Goal: Task Accomplishment & Management: Use online tool/utility

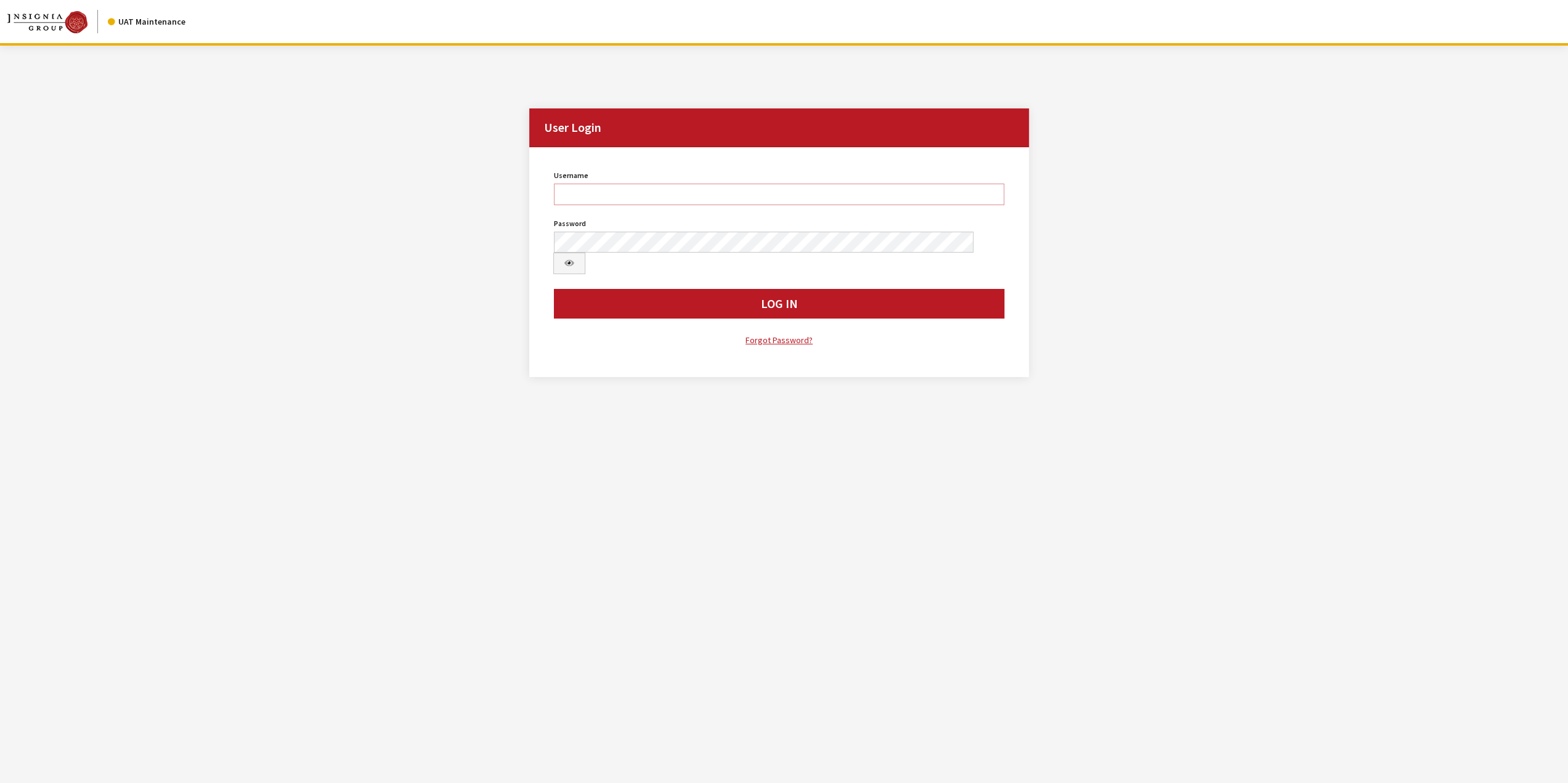
type input "jswartwout"
click at [663, 295] on button "Log In" at bounding box center [779, 303] width 450 height 30
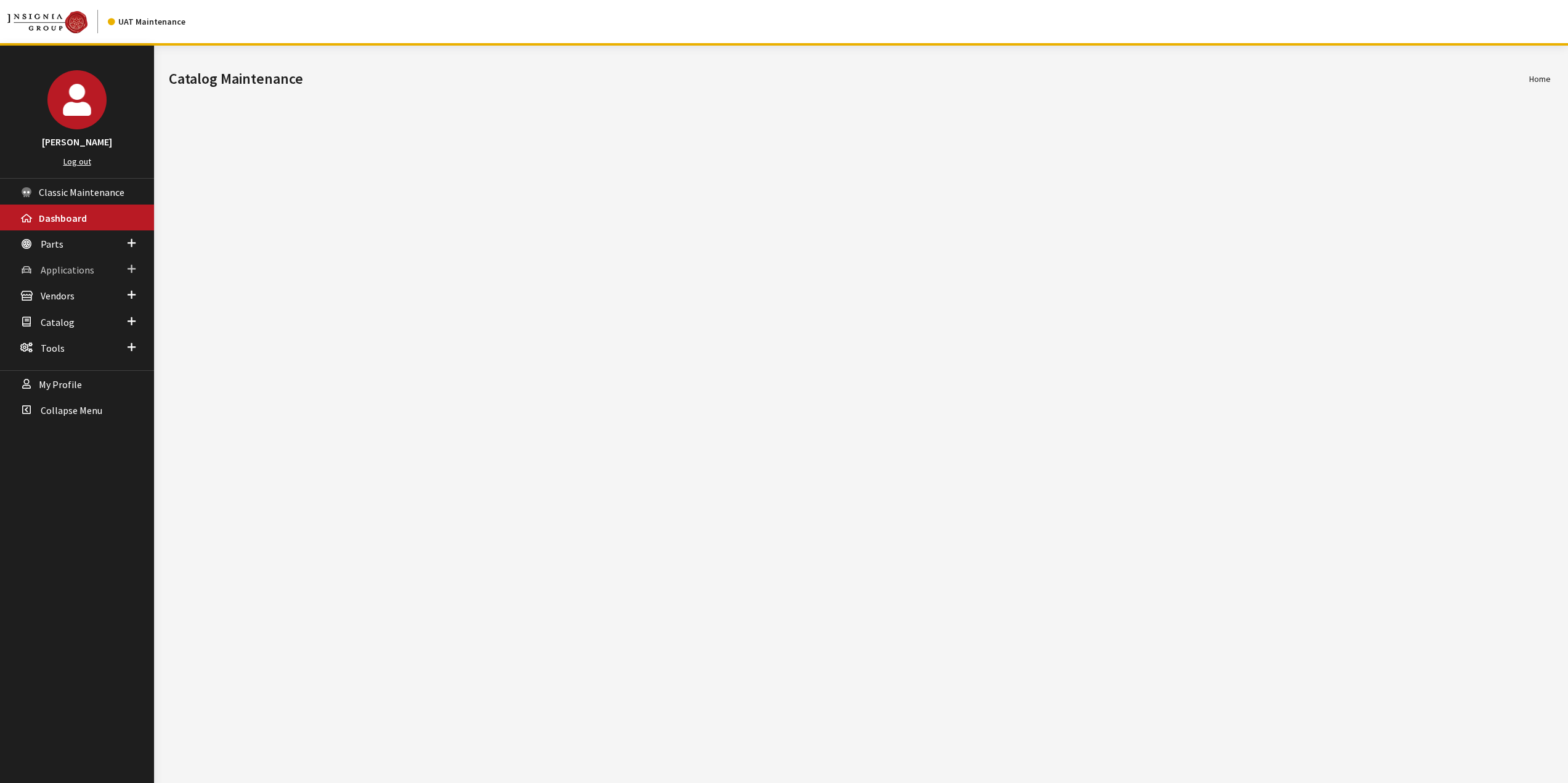
click at [64, 271] on span "Applications" at bounding box center [67, 269] width 54 height 12
click at [83, 320] on link "Application Search" at bounding box center [77, 317] width 154 height 22
click at [77, 318] on link "Application Search" at bounding box center [77, 317] width 154 height 22
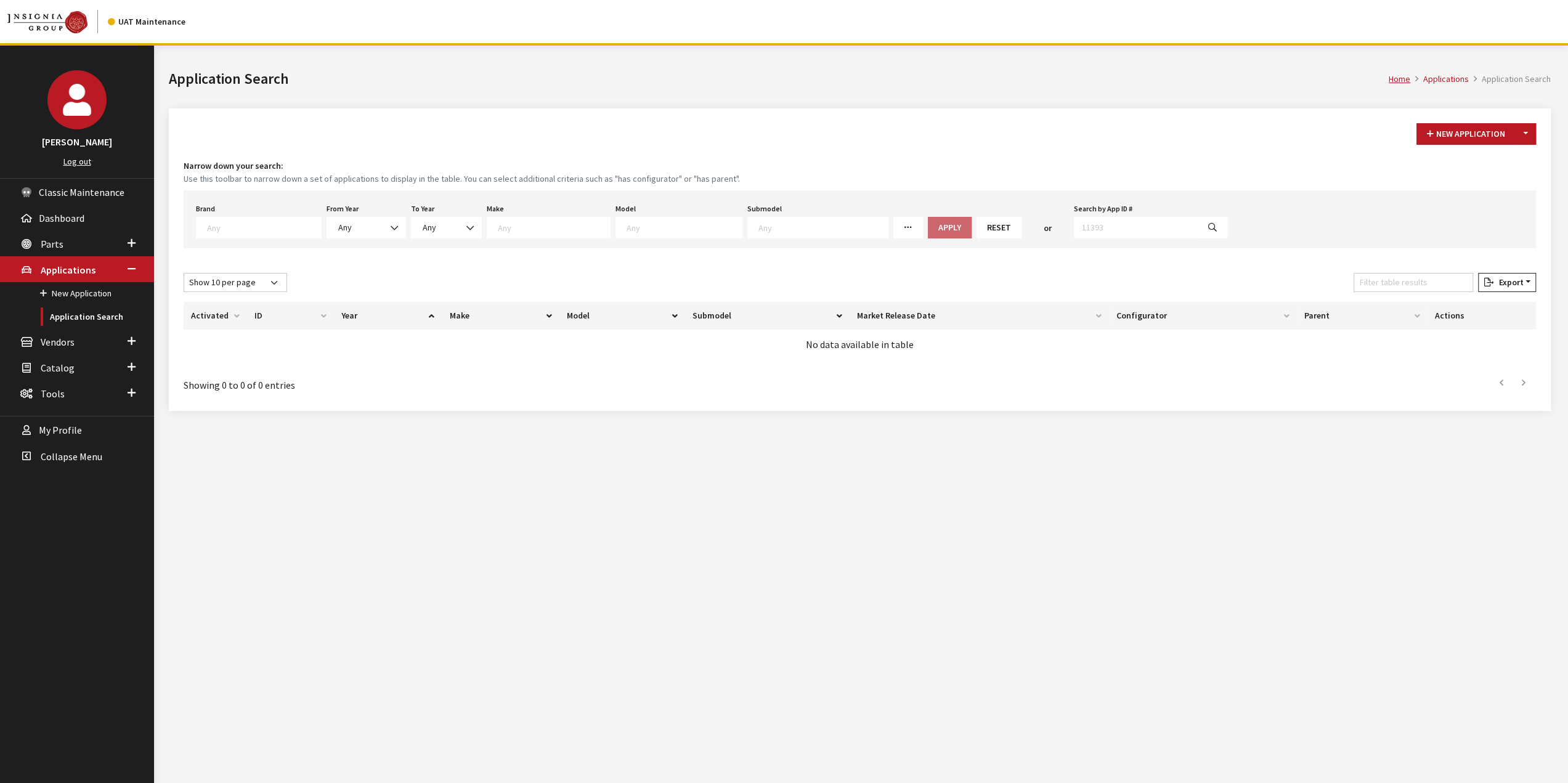
click at [275, 232] on span at bounding box center [259, 227] width 126 height 22
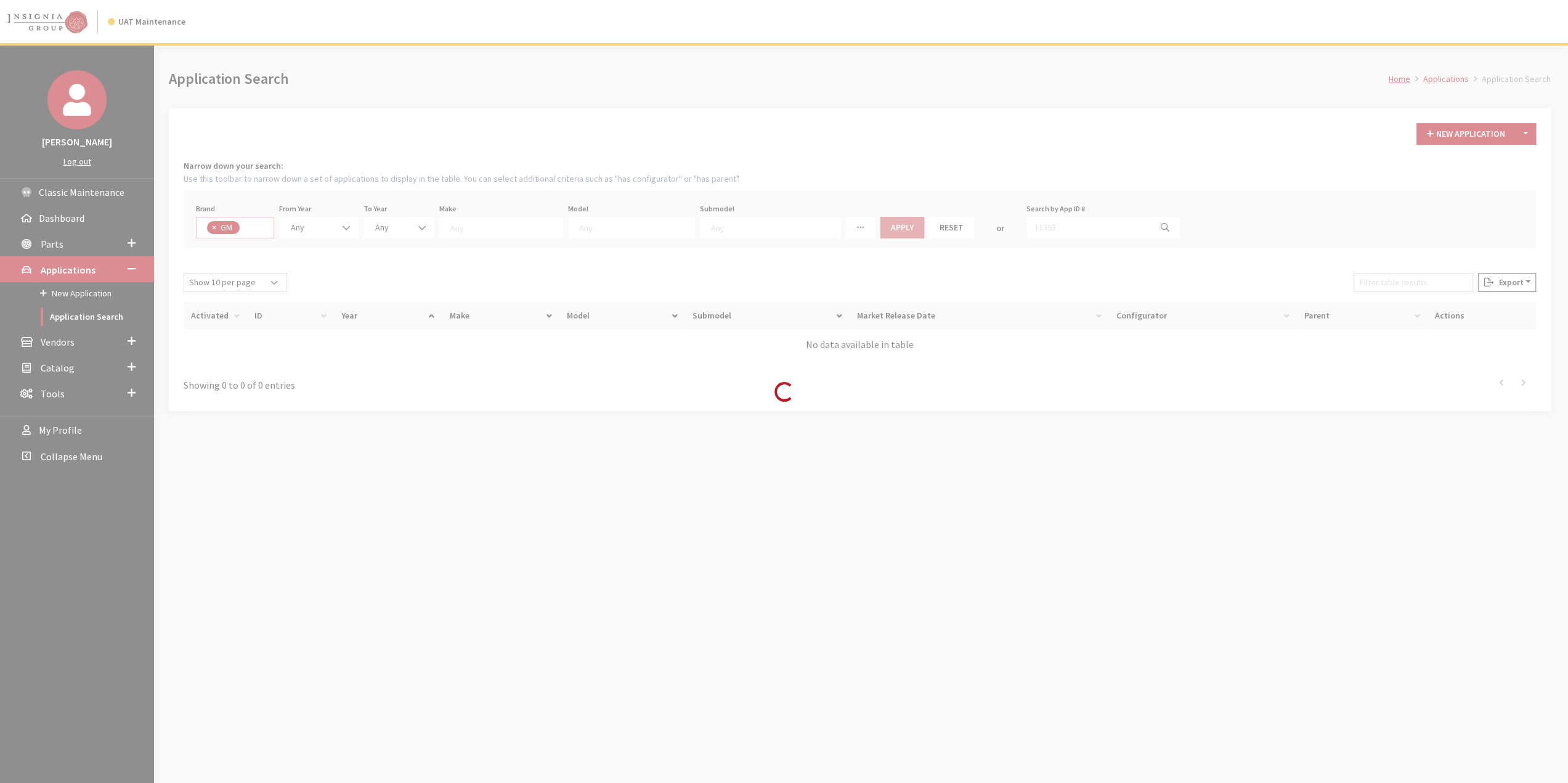
select select "1"
select select
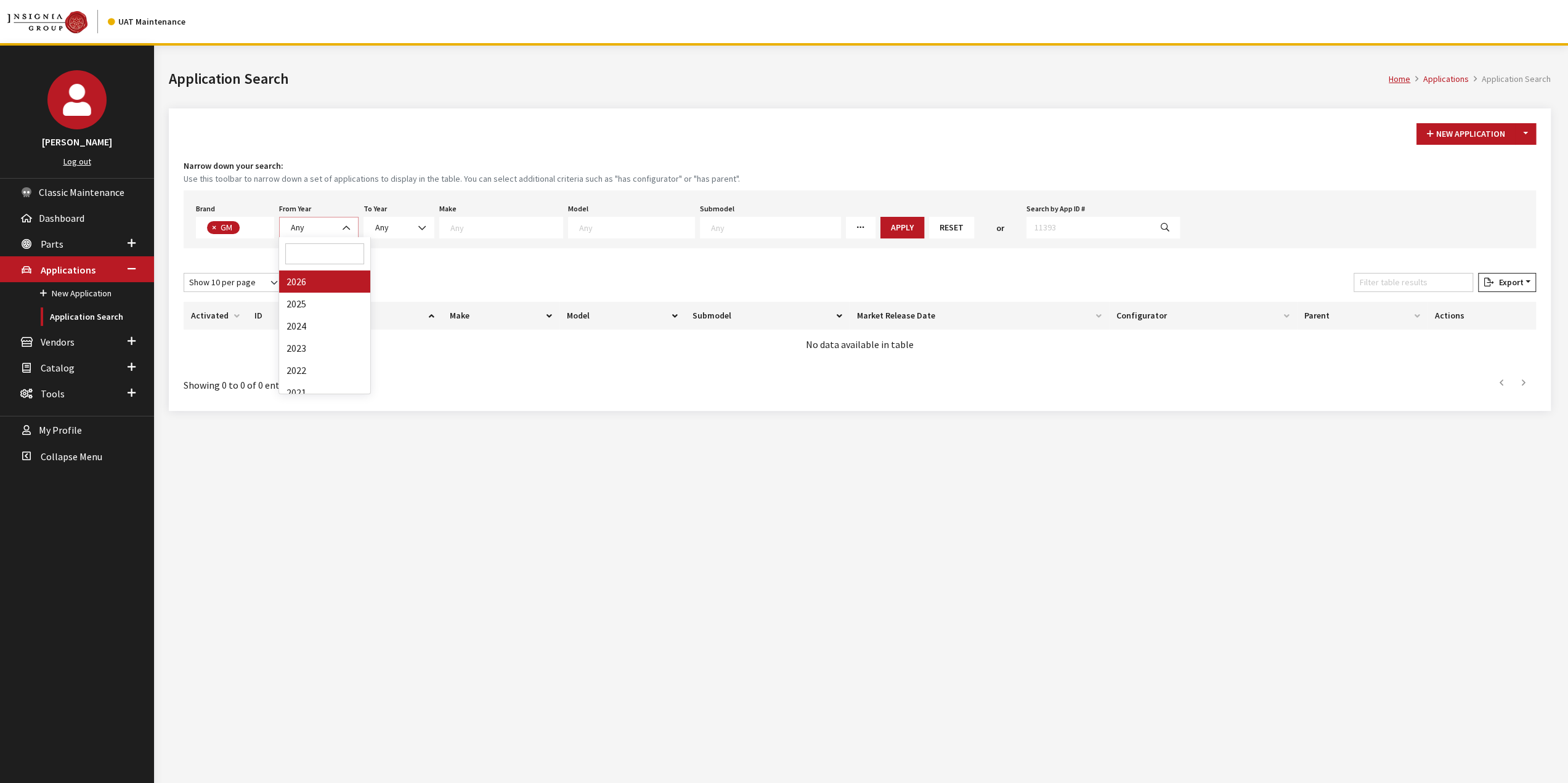
click at [343, 222] on b at bounding box center [343, 222] width 0 height 0
drag, startPoint x: 324, startPoint y: 298, endPoint x: 406, endPoint y: 237, distance: 102.2
select select "2025"
select select
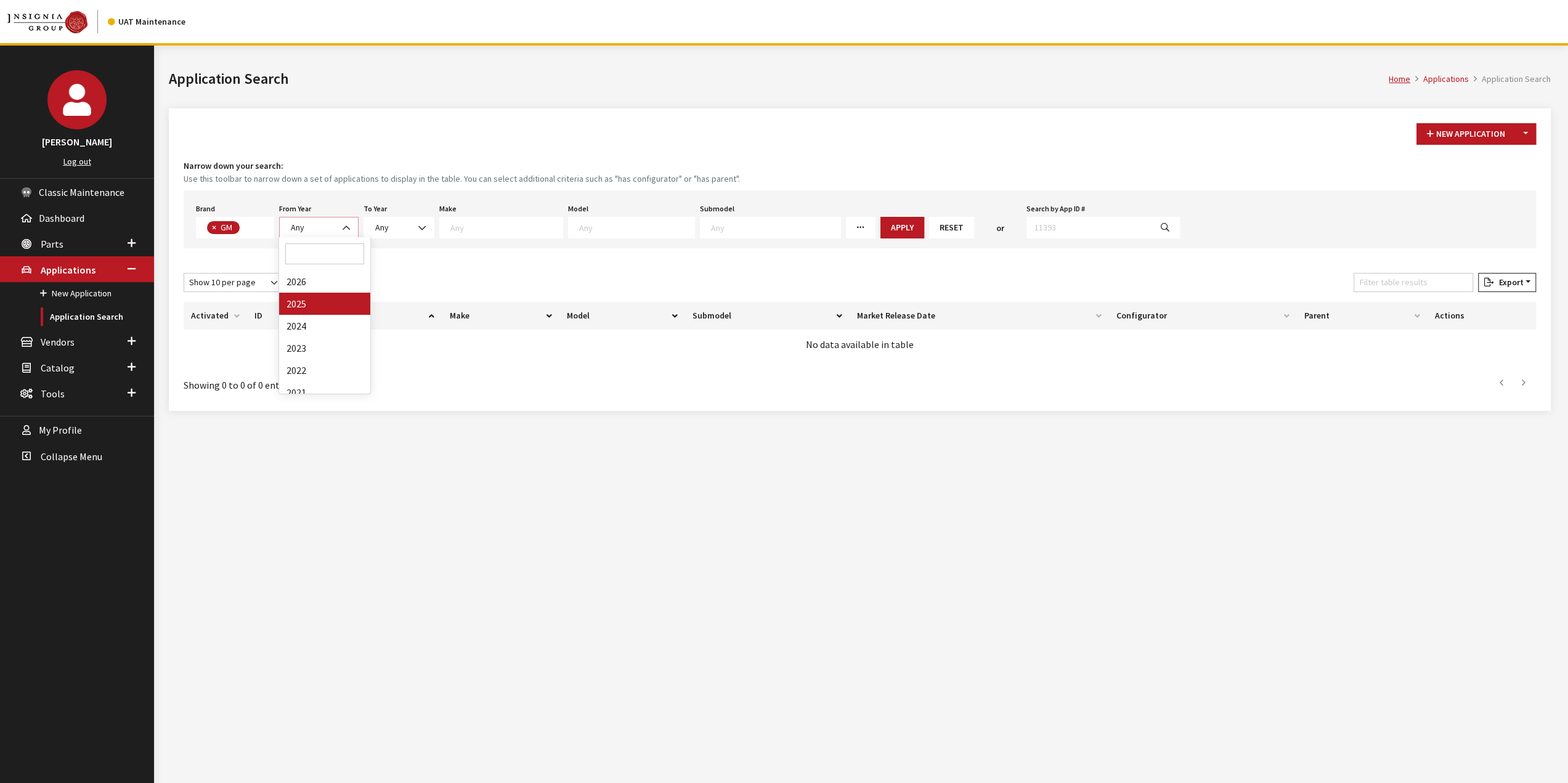
select select
click at [522, 227] on textarea "Search" at bounding box center [530, 227] width 112 height 11
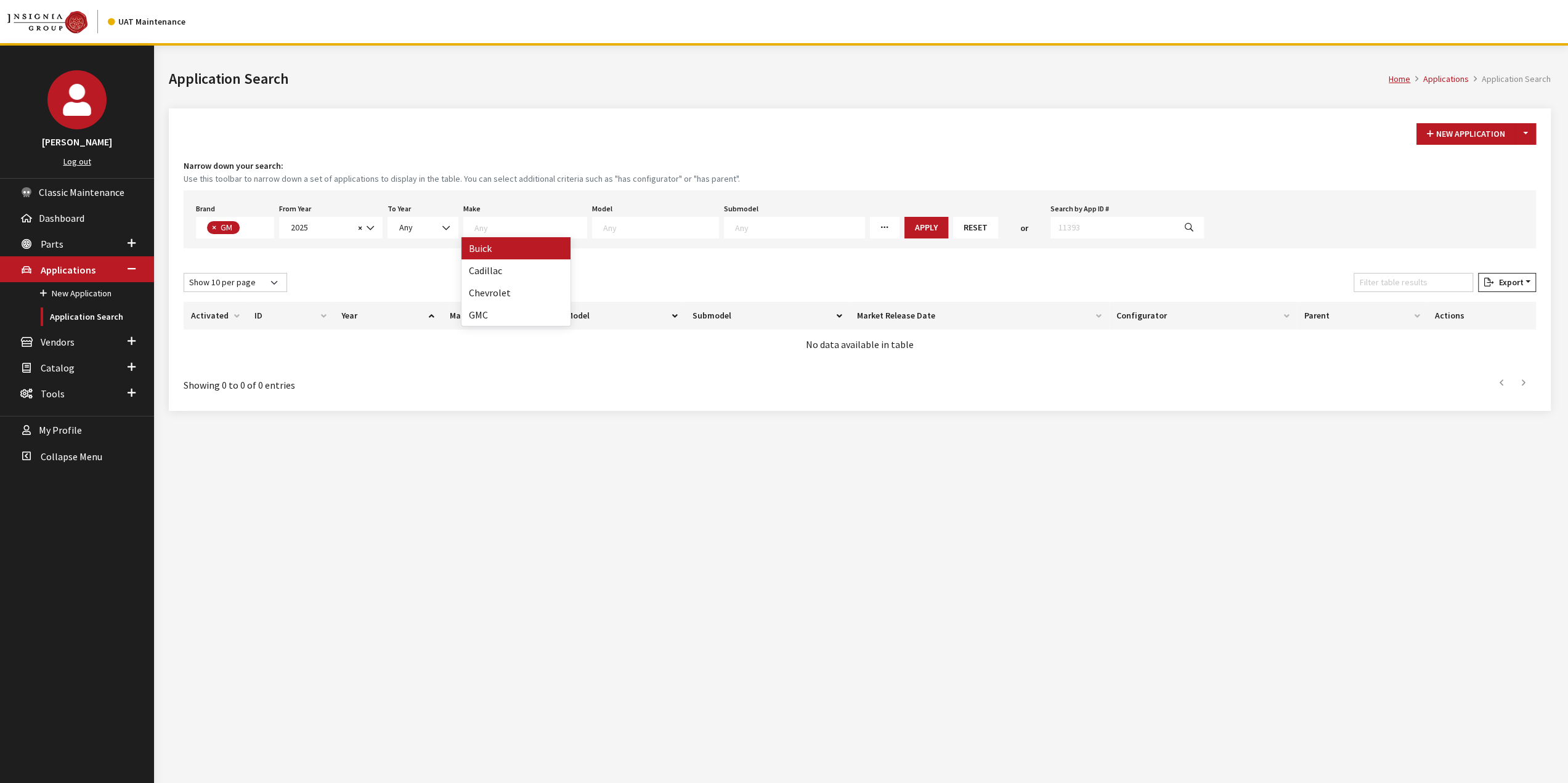
drag, startPoint x: 530, startPoint y: 250, endPoint x: 659, endPoint y: 230, distance: 130.5
select select "1"
select select
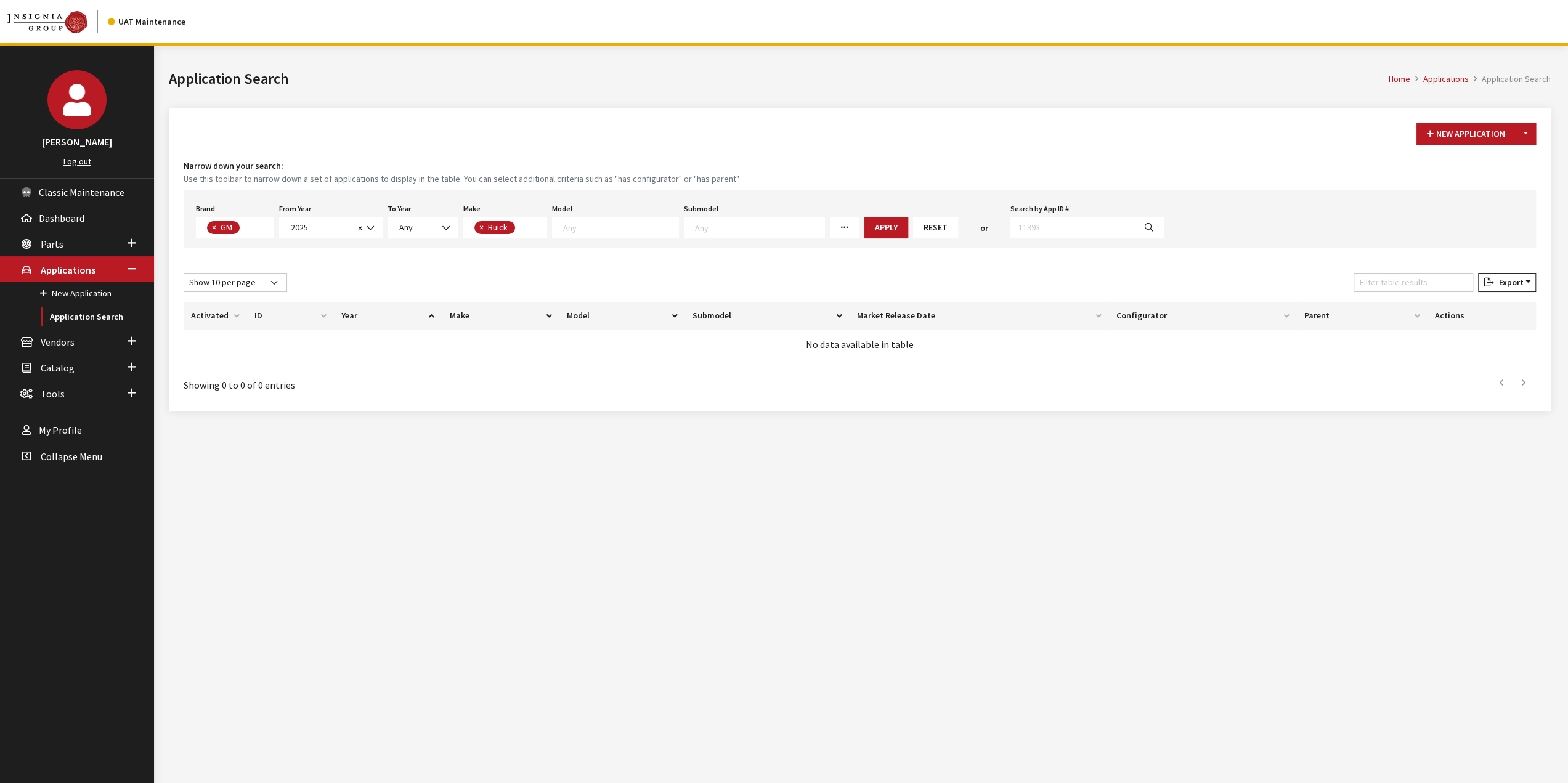
click at [653, 225] on textarea "Search" at bounding box center [621, 227] width 115 height 11
select select "129"
select select
click at [729, 233] on span at bounding box center [724, 227] width 141 height 22
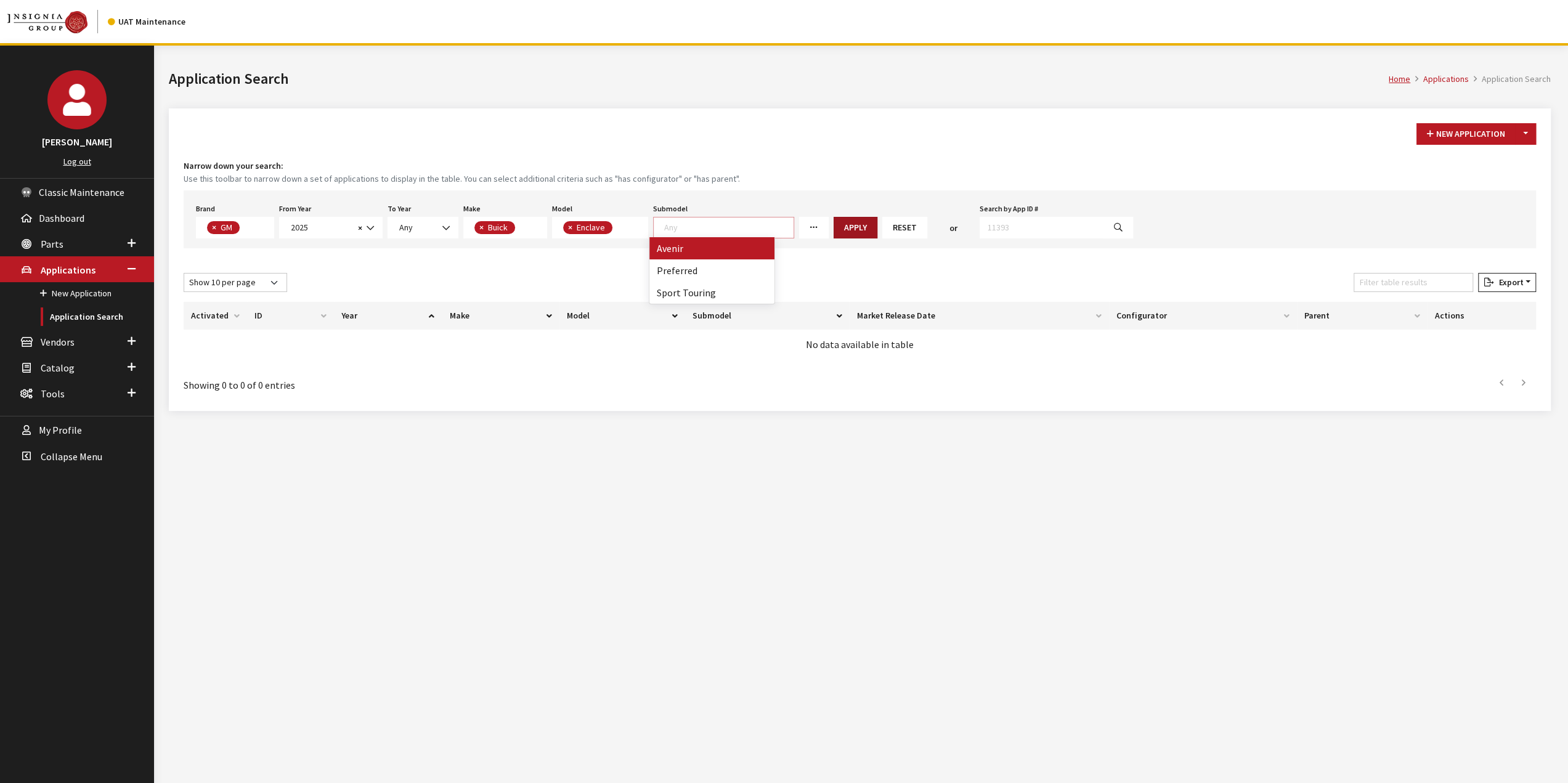
click at [834, 221] on button "Apply" at bounding box center [855, 227] width 43 height 22
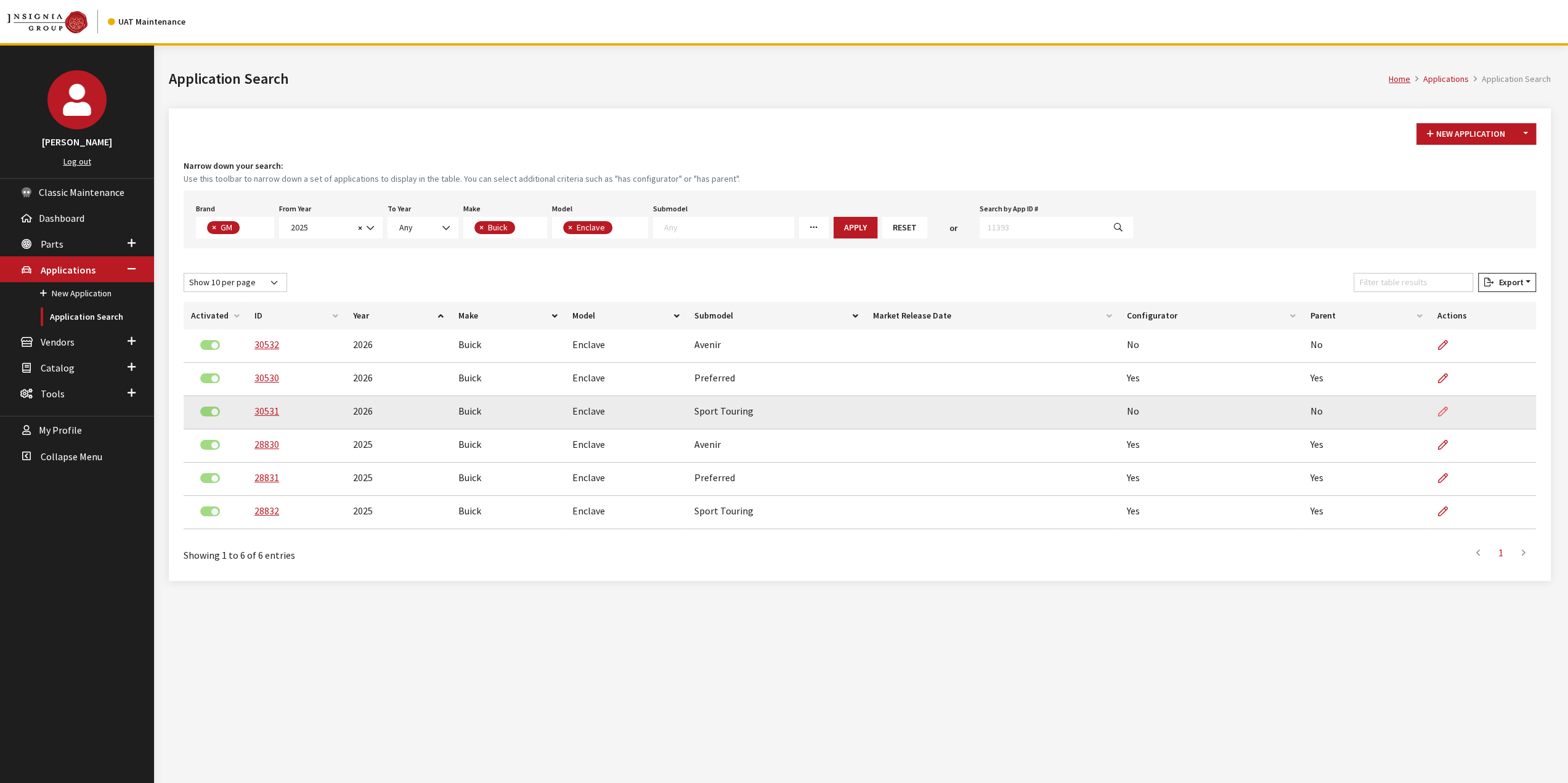
click at [1443, 407] on icon at bounding box center [1443, 412] width 10 height 10
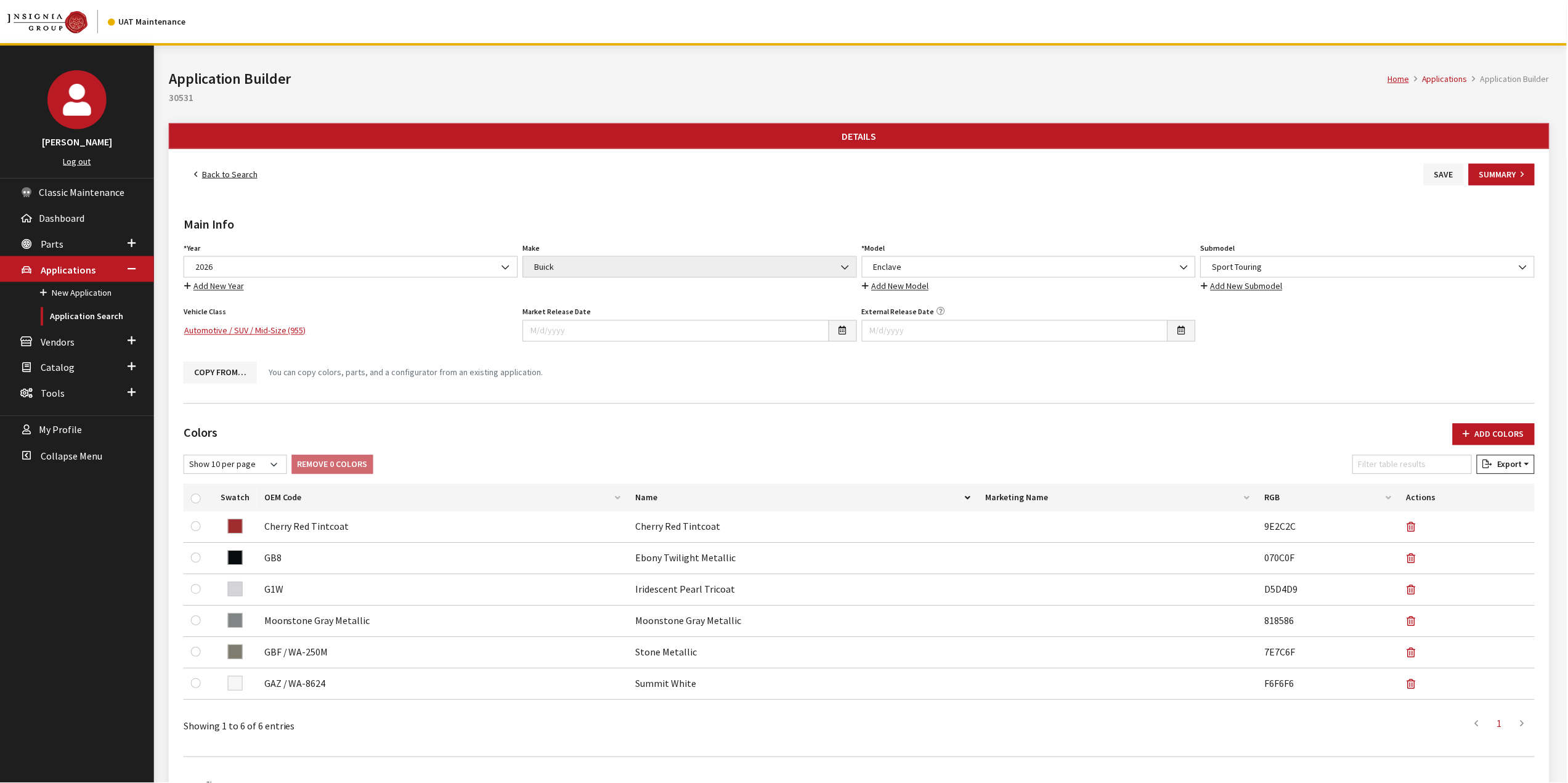
click at [225, 368] on button "Copy From…" at bounding box center [220, 373] width 73 height 22
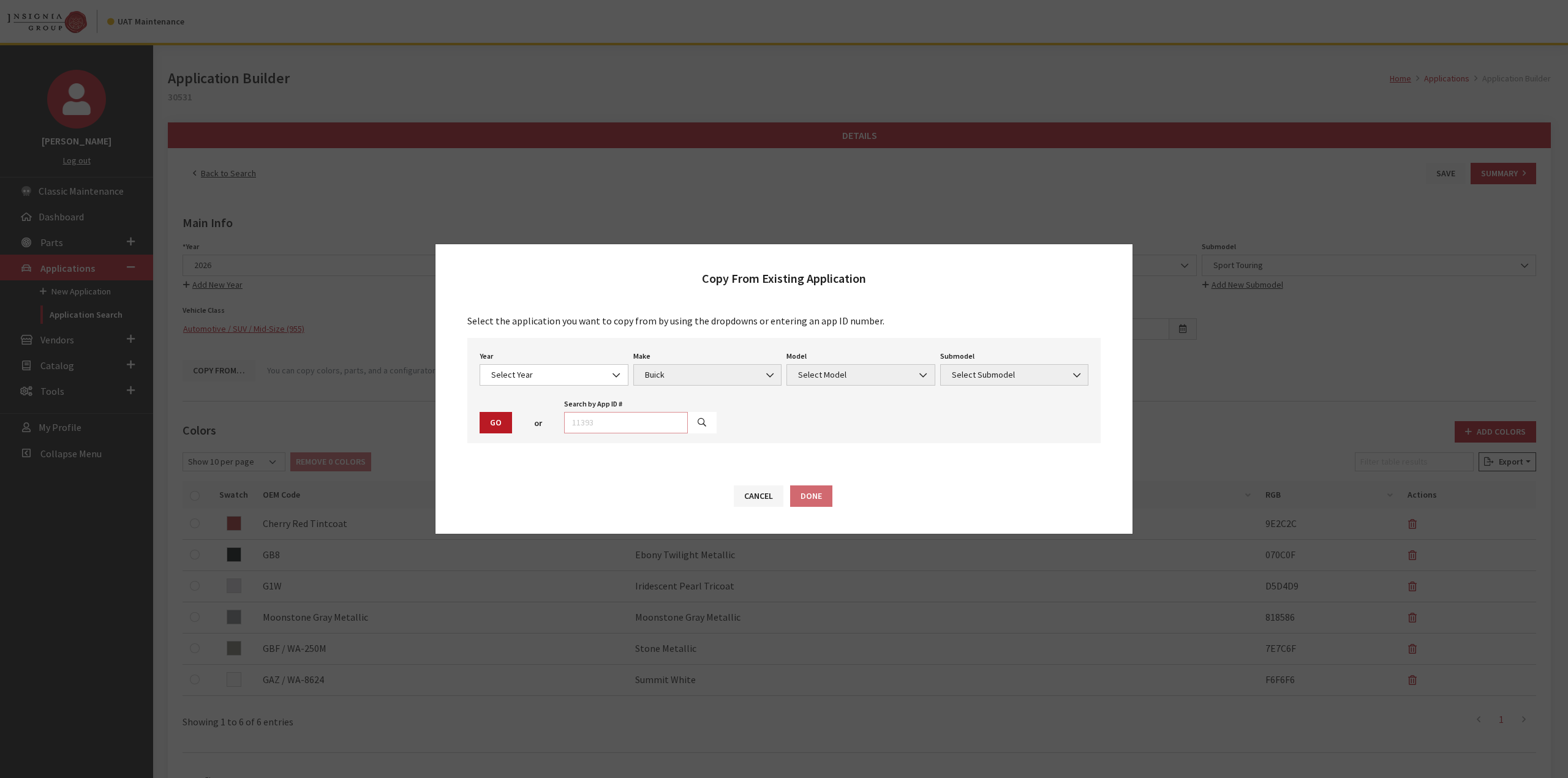
click at [655, 420] on input "text" at bounding box center [626, 423] width 124 height 22
type input "28832"
click at [698, 420] on icon "button" at bounding box center [702, 423] width 9 height 9
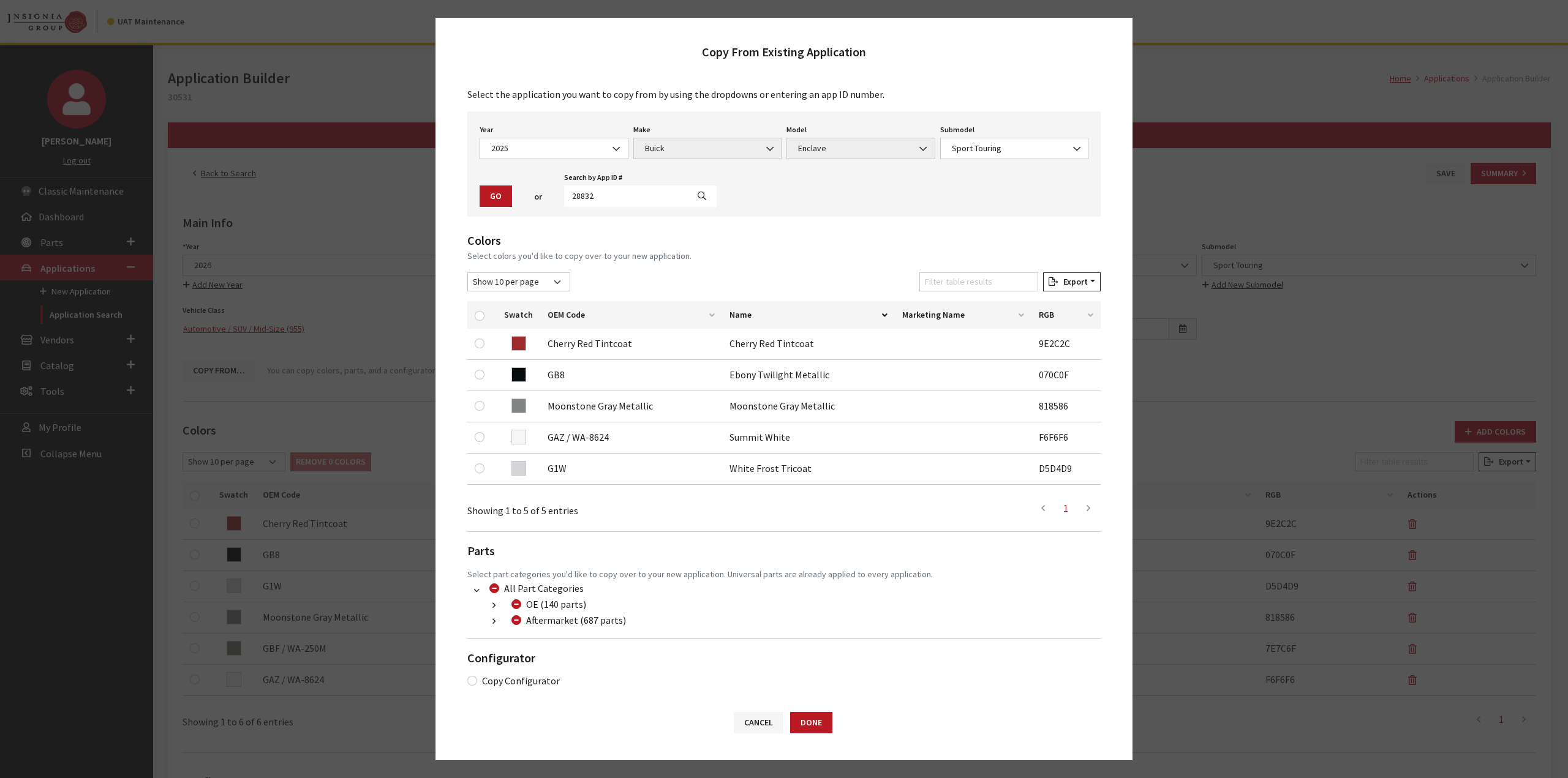
click at [514, 668] on div "Configurator Copy Configurator" at bounding box center [784, 663] width 634 height 50
click at [501, 686] on div "Select the application you want to copy from by using the dropdowns or entering…" at bounding box center [784, 386] width 697 height 622
click at [506, 682] on label "Copy Configurator" at bounding box center [521, 681] width 78 height 14
click at [477, 682] on input "Copy Configurator" at bounding box center [472, 681] width 10 height 10
checkbox input "true"
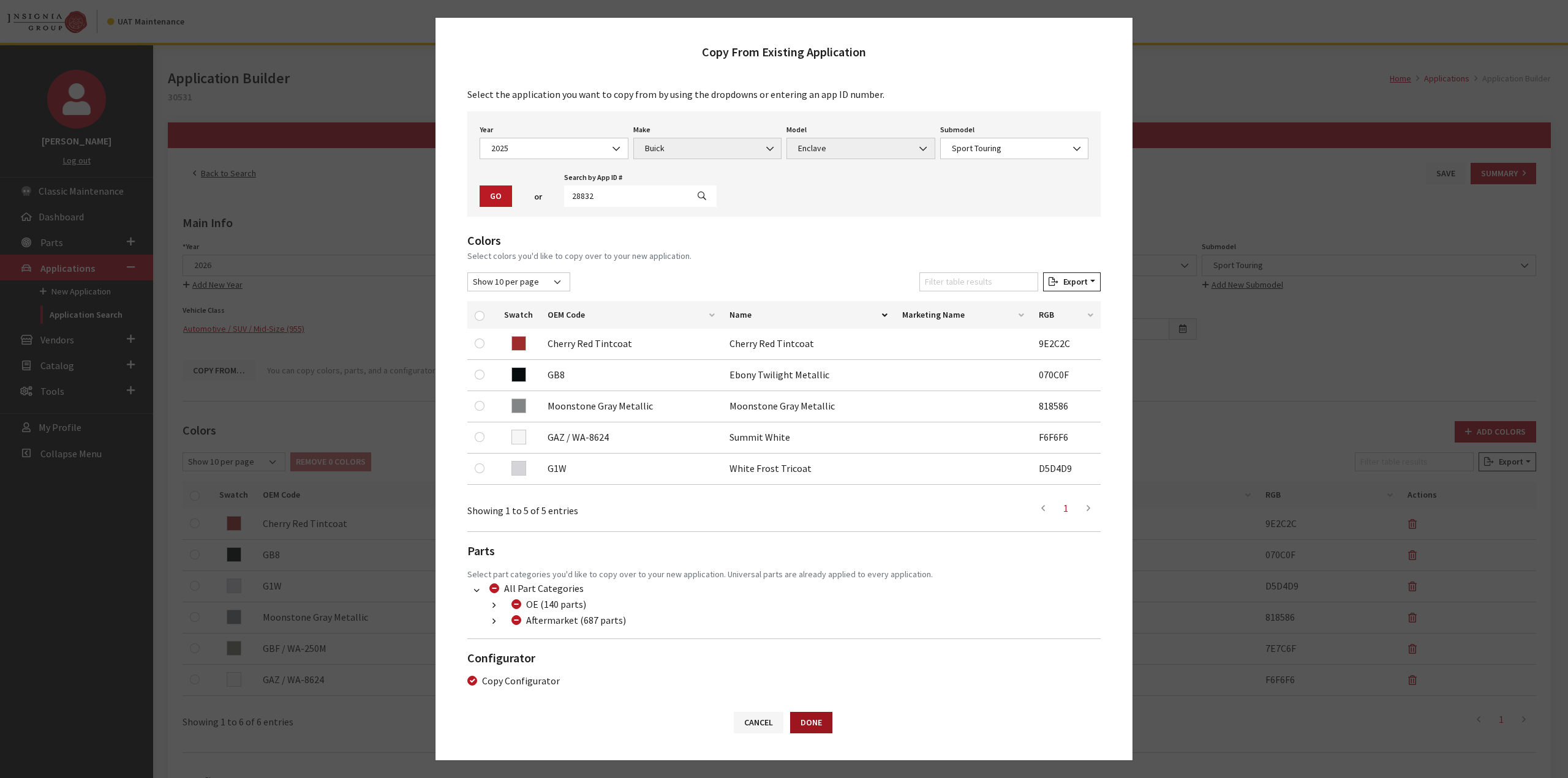
click at [811, 722] on button "Done" at bounding box center [811, 723] width 42 height 22
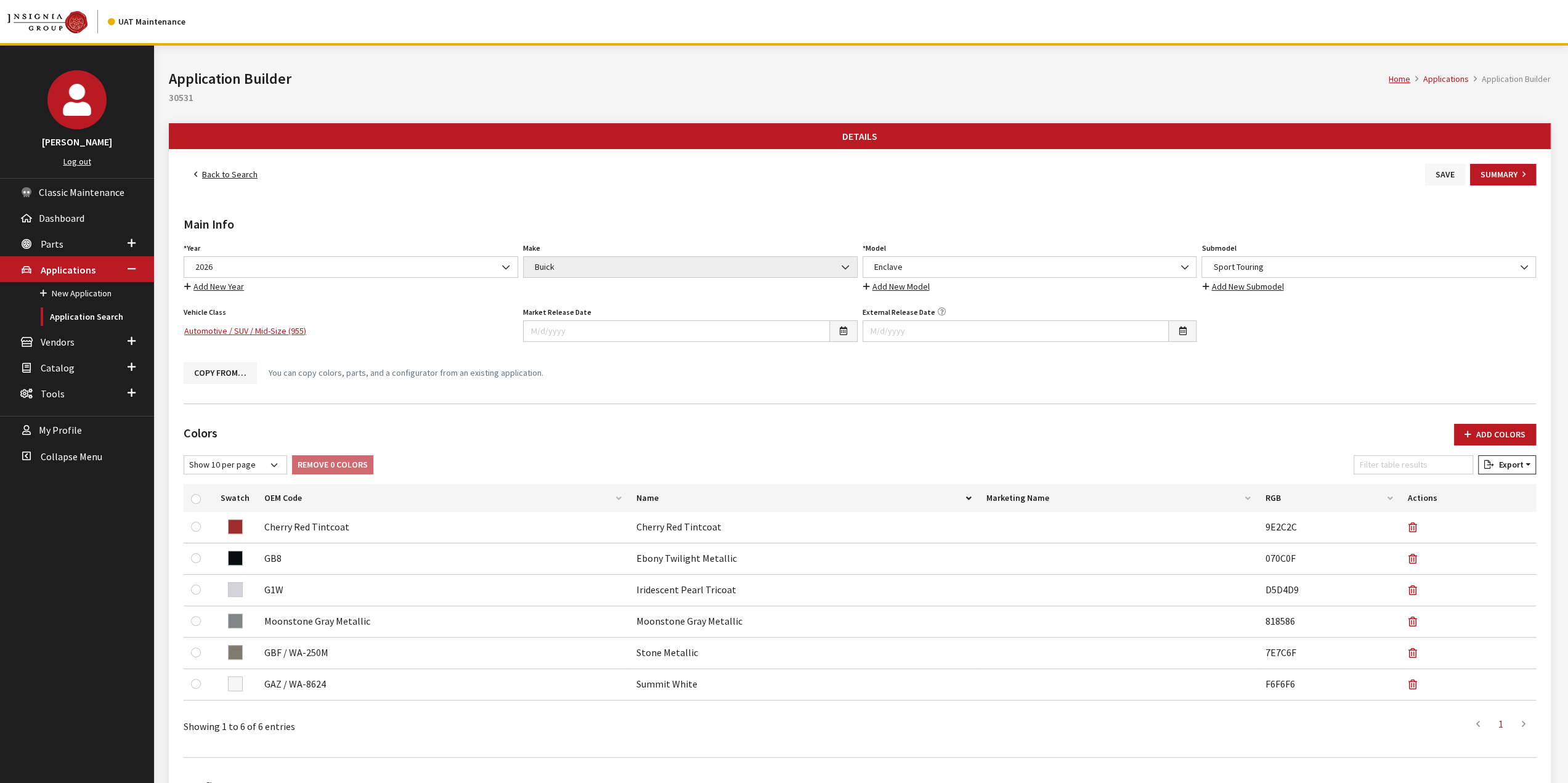
click at [1436, 172] on button "Save" at bounding box center [1445, 175] width 40 height 22
